Goal: Navigation & Orientation: Find specific page/section

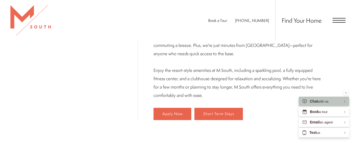
scroll to position [307, 0]
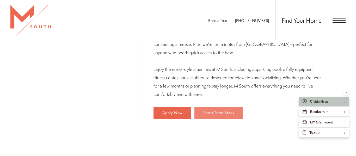
click at [203, 111] on span "Short Term Stays" at bounding box center [218, 113] width 31 height 4
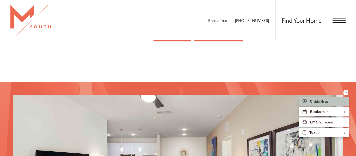
scroll to position [377, 0]
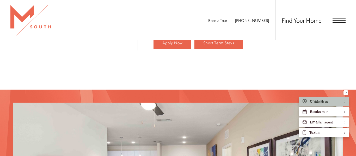
click at [340, 20] on span "Open Menu" at bounding box center [339, 20] width 13 height 1
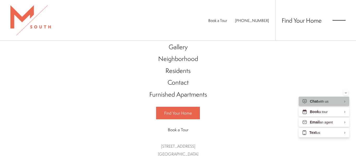
scroll to position [41, 0]
click at [185, 112] on span "Find Your Home" at bounding box center [178, 113] width 28 height 6
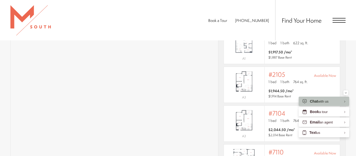
scroll to position [374, 0]
click at [346, 94] on div "Minimize" at bounding box center [346, 92] width 2 height 5
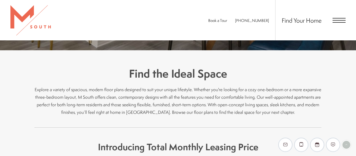
scroll to position [88, 0]
